Goal: Task Accomplishment & Management: Use online tool/utility

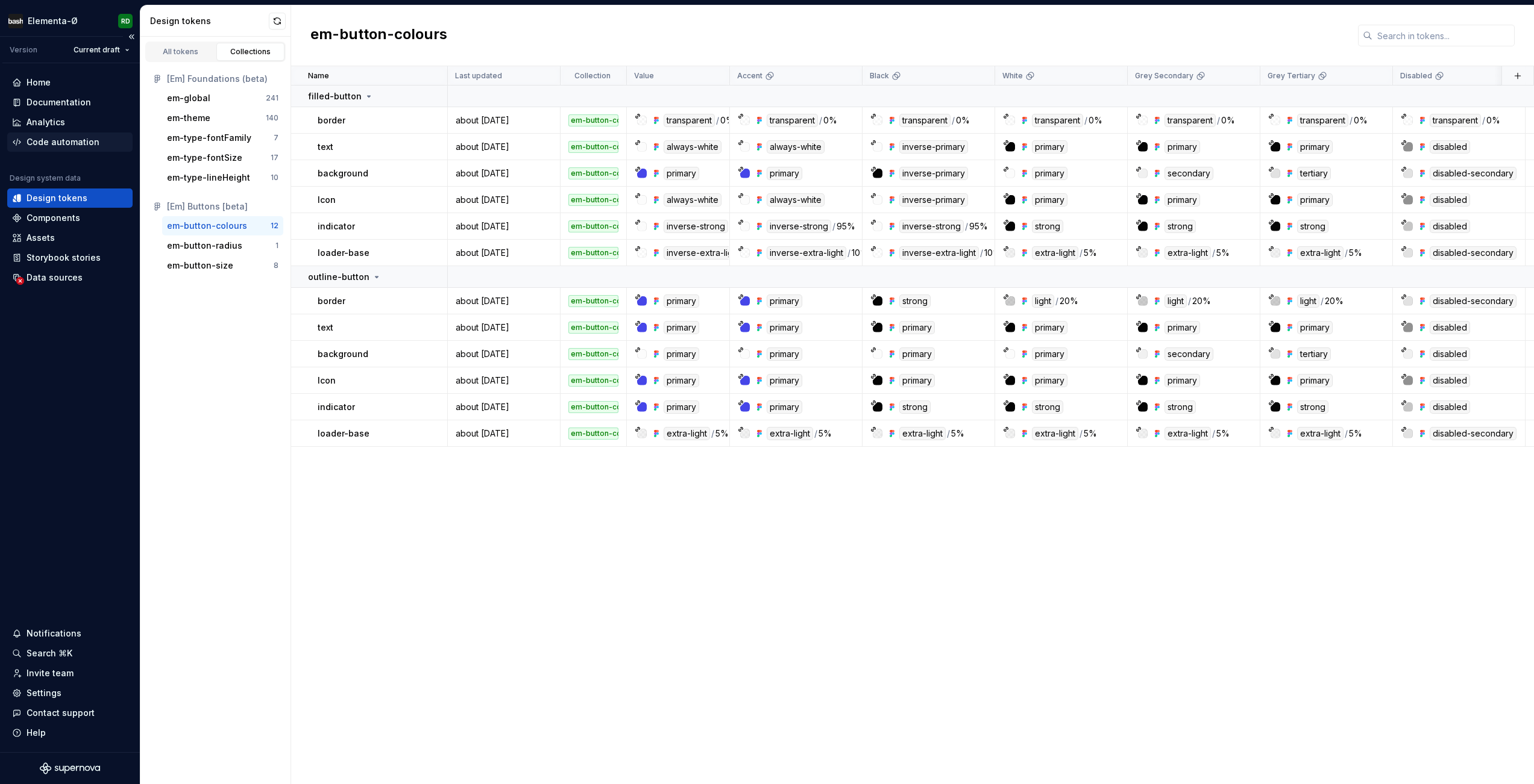
click at [70, 146] on div "Code automation" at bounding box center [63, 142] width 73 height 12
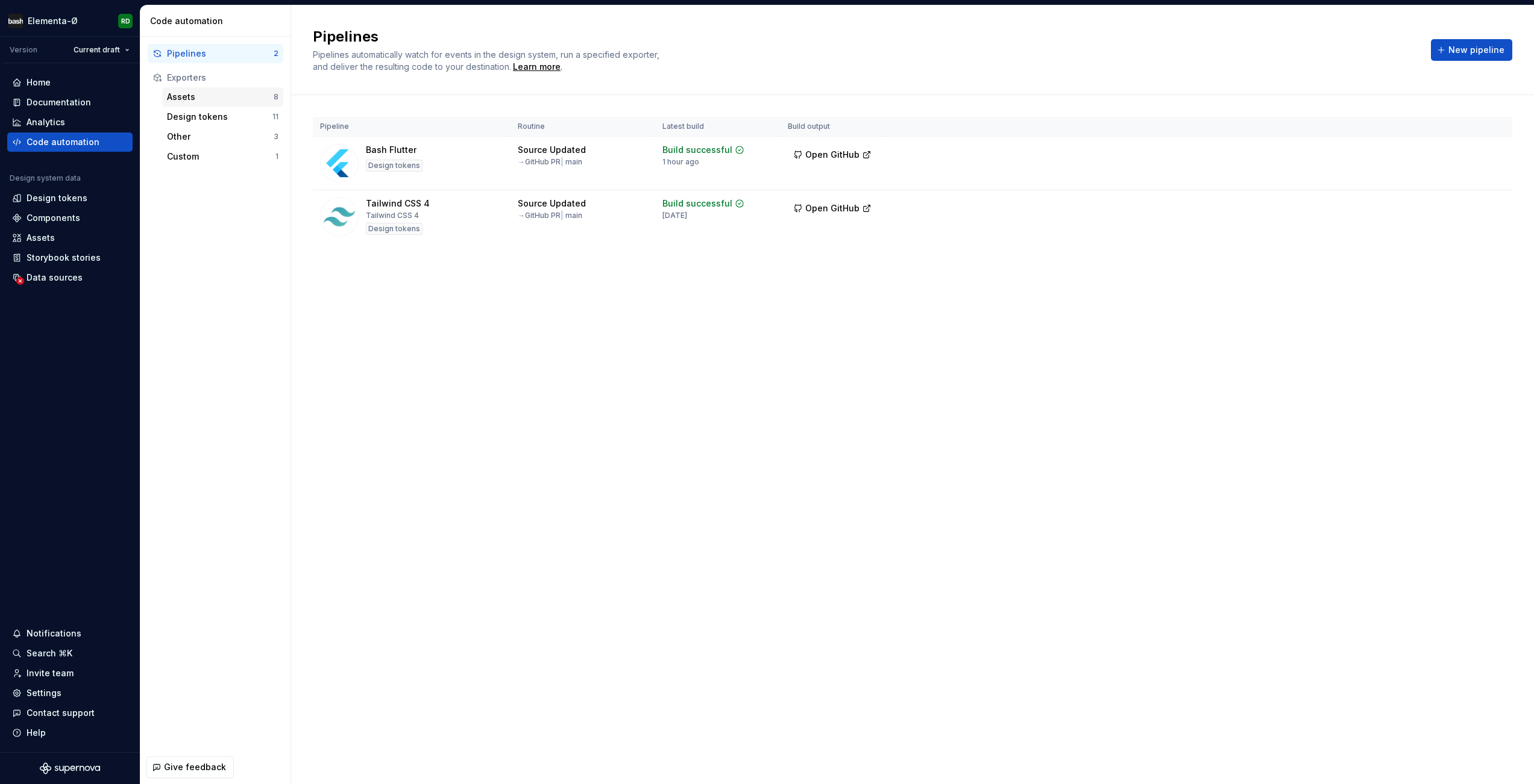
click at [223, 100] on div "Assets" at bounding box center [220, 97] width 107 height 12
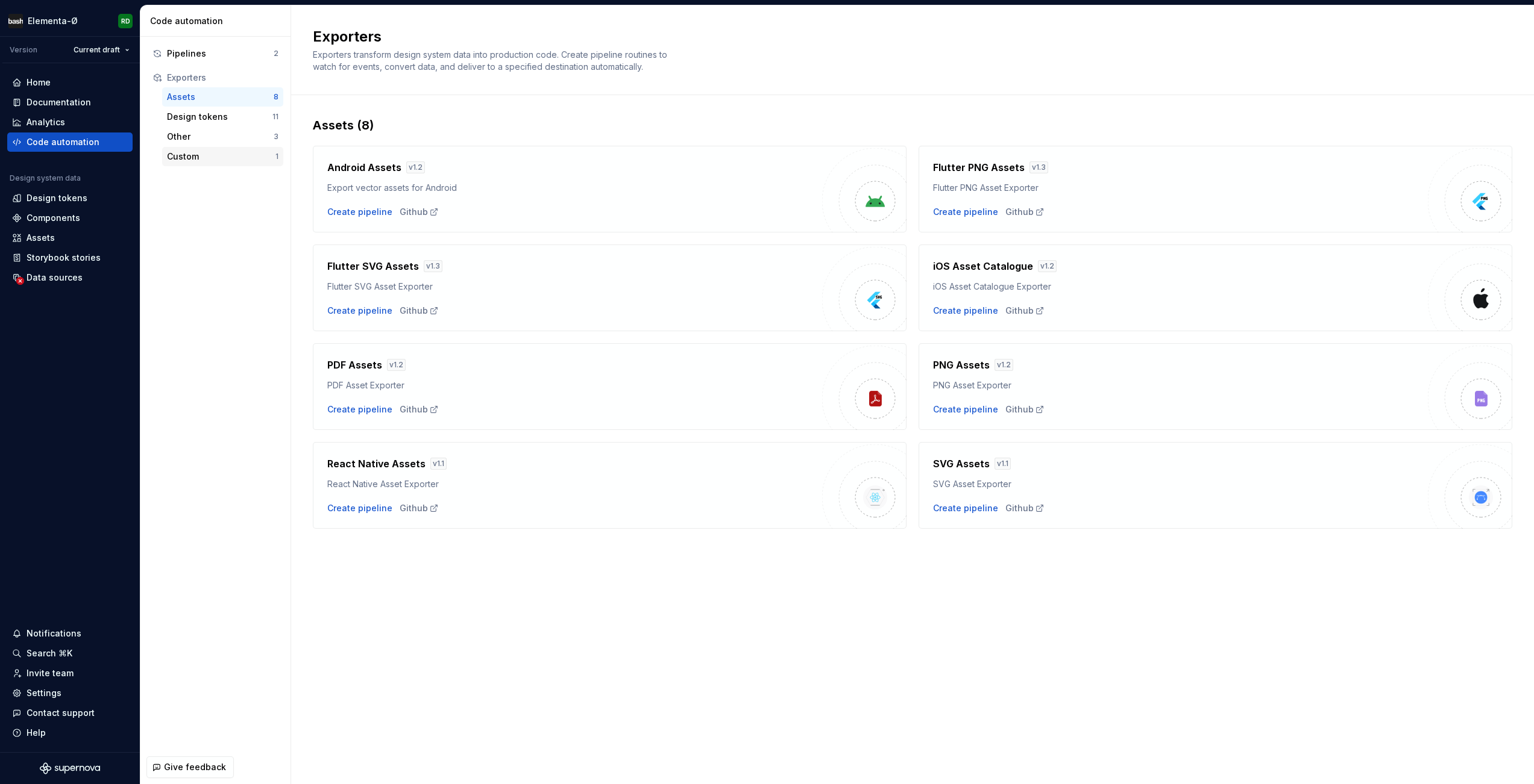
click at [199, 155] on div "Custom" at bounding box center [221, 156] width 108 height 12
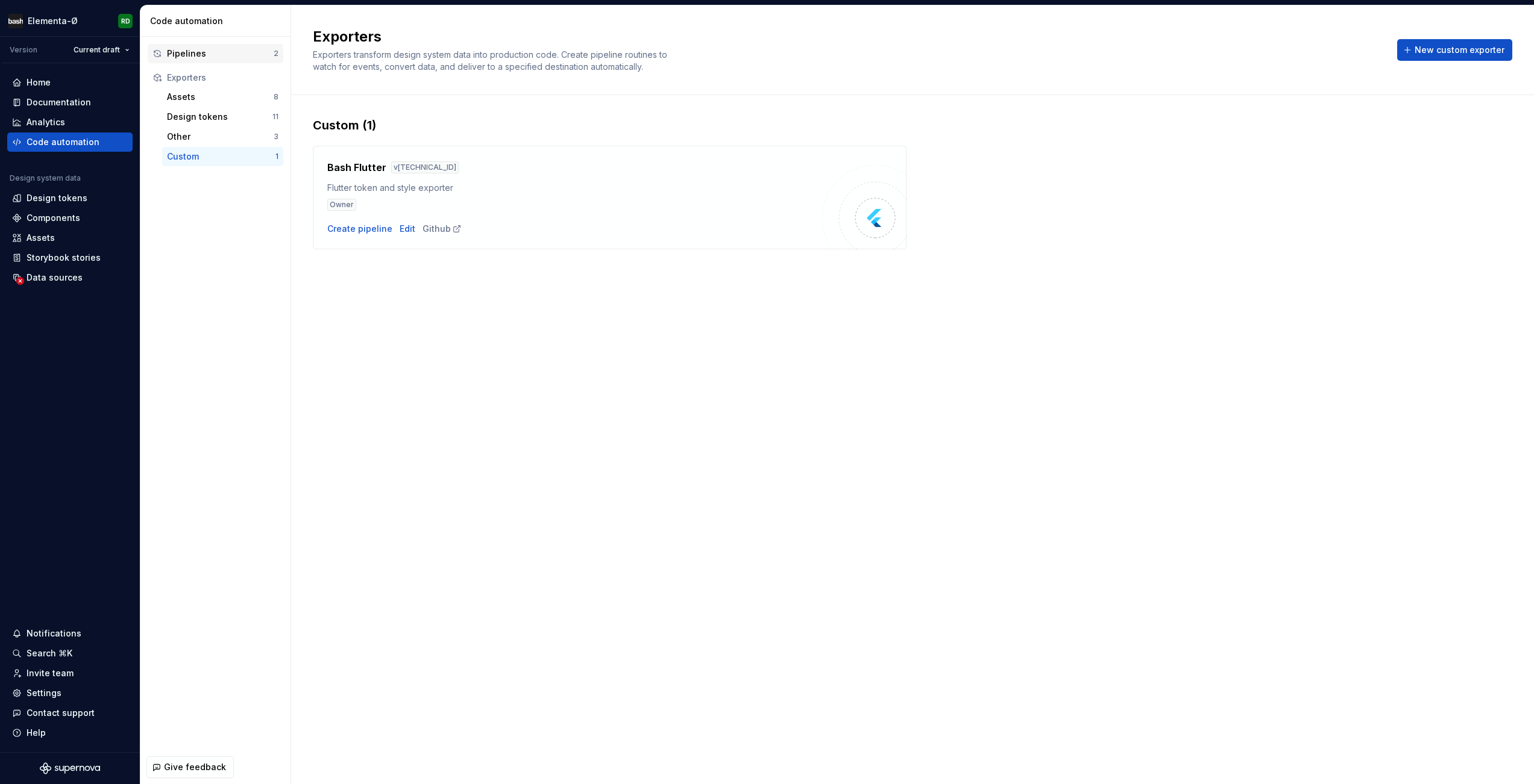
click at [210, 52] on div "Pipelines" at bounding box center [220, 54] width 107 height 12
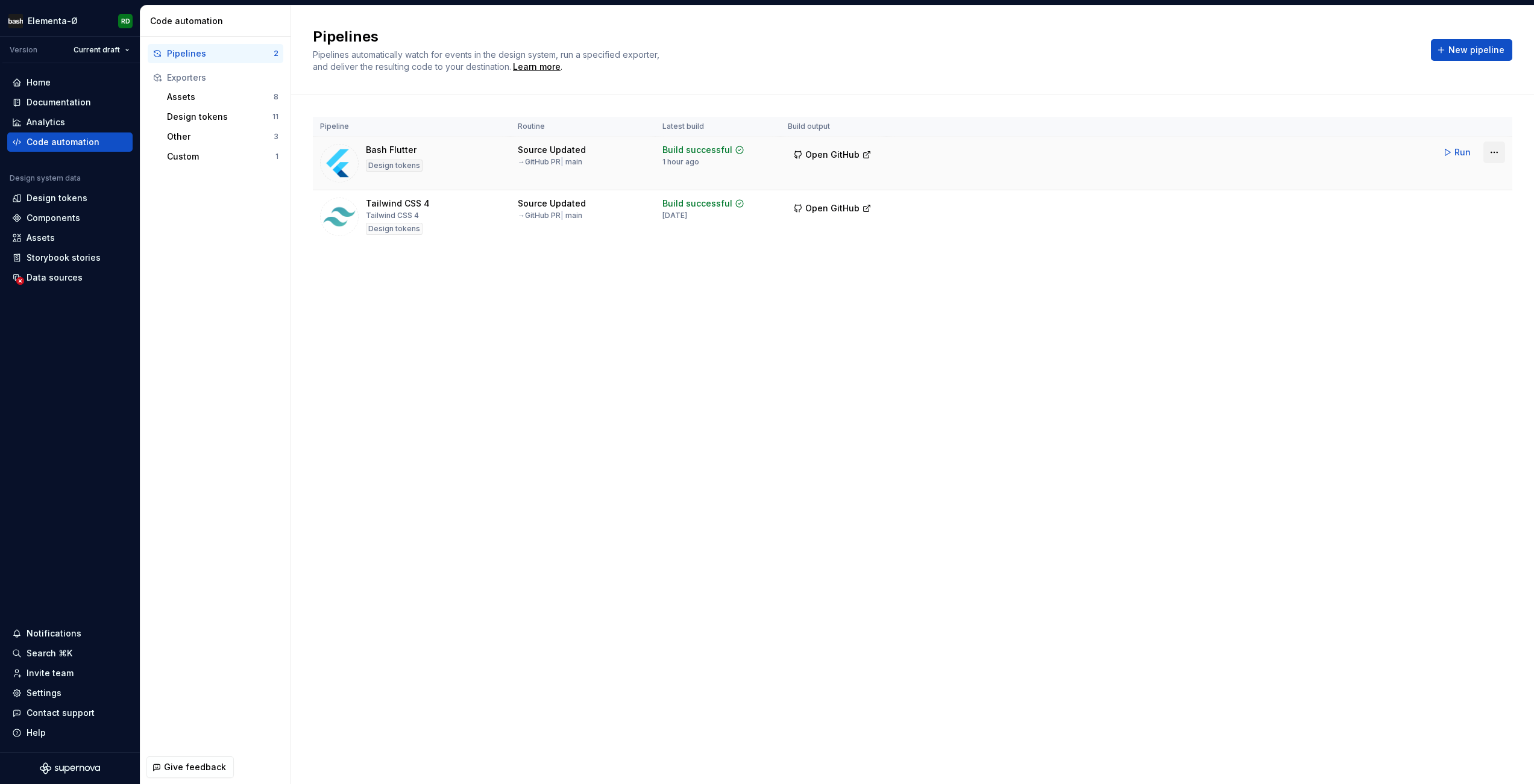
click at [1496, 154] on html "Elementa-Ø RD Version Current draft Home Documentation Analytics Code automatio…" at bounding box center [767, 392] width 1534 height 784
click at [1464, 179] on div "Edit pipeline" at bounding box center [1478, 178] width 103 height 12
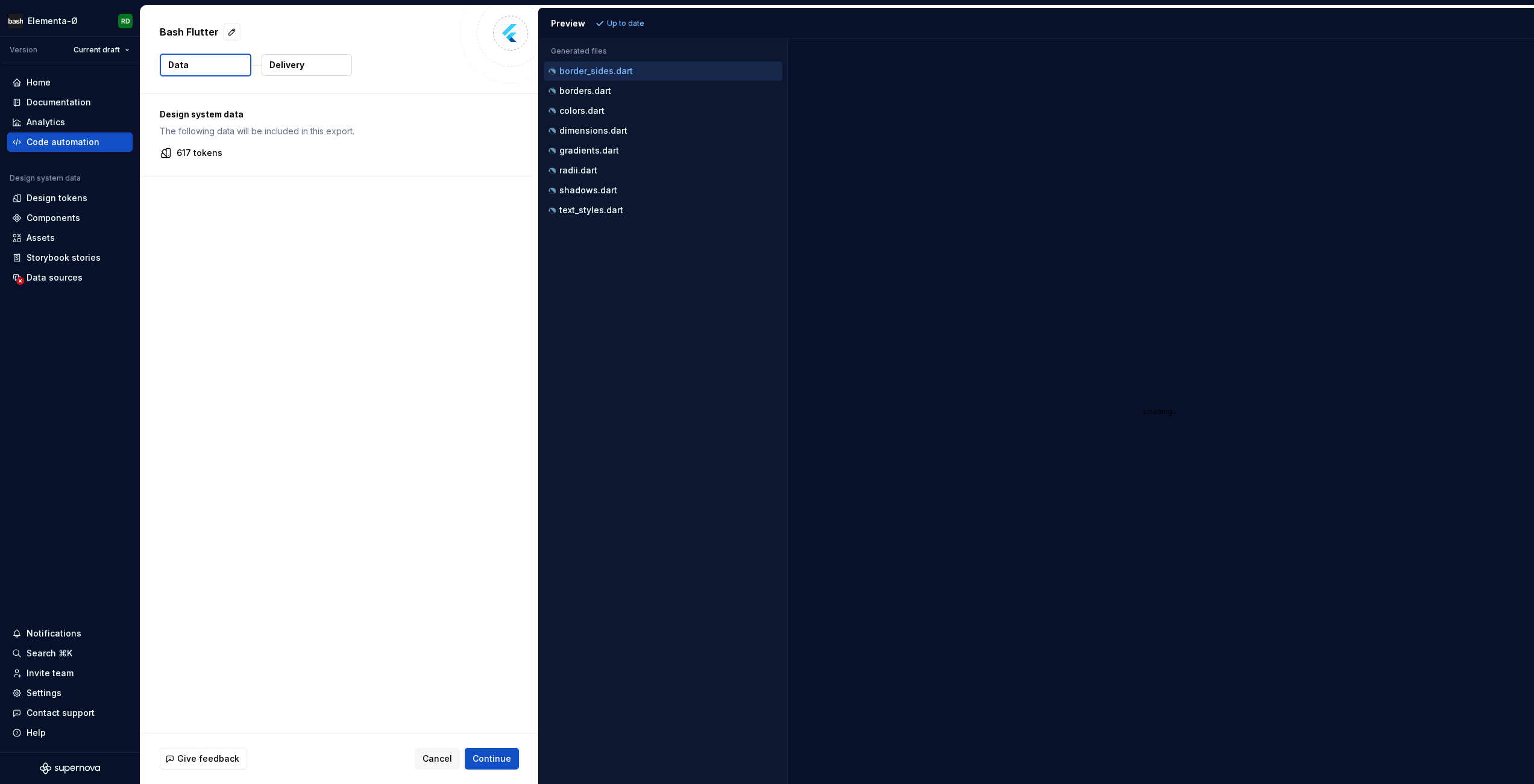
click at [300, 66] on p "Delivery" at bounding box center [287, 65] width 35 height 12
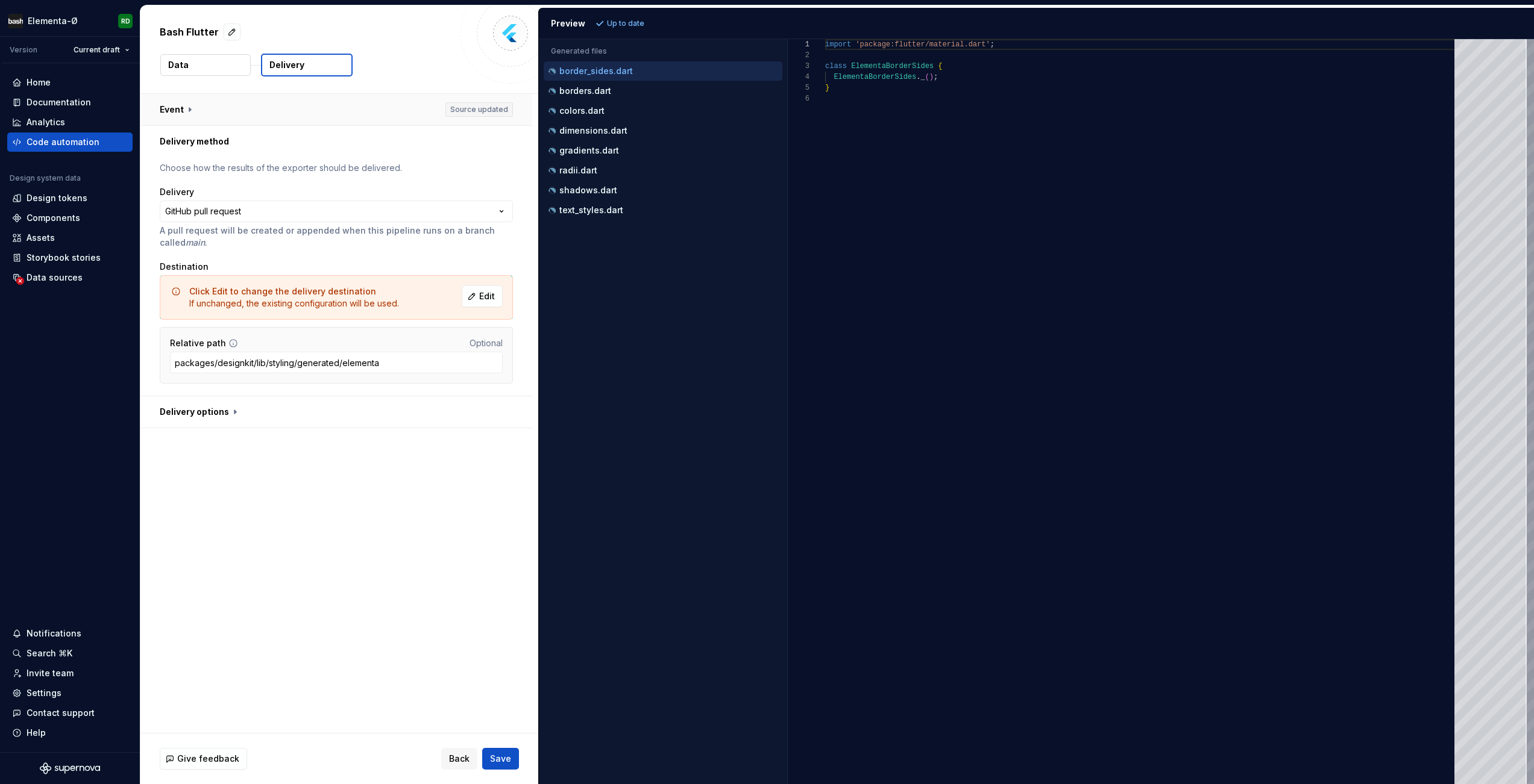
click at [187, 109] on button "button" at bounding box center [336, 110] width 392 height 32
